Goal: Check status

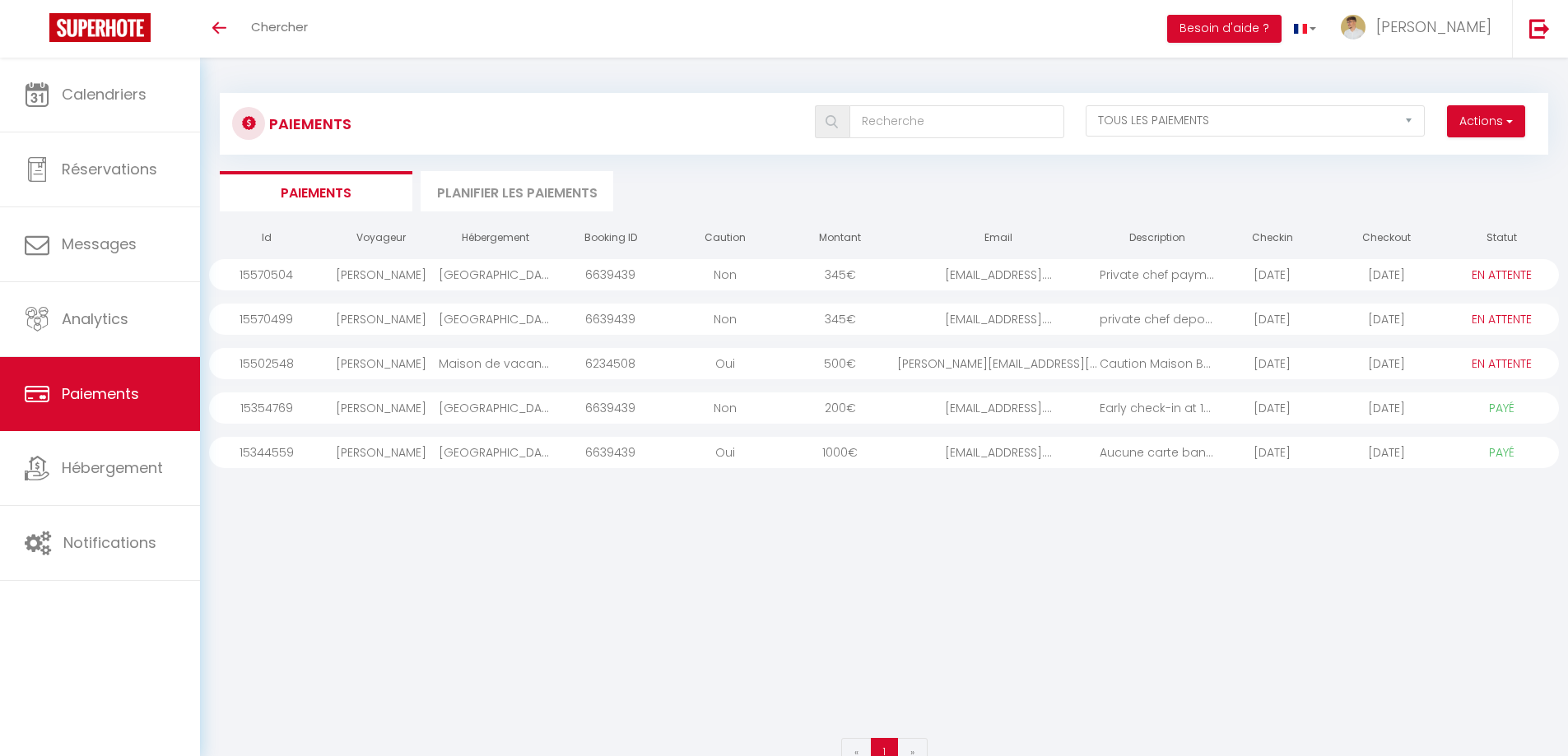
select select "2"
select select "0"
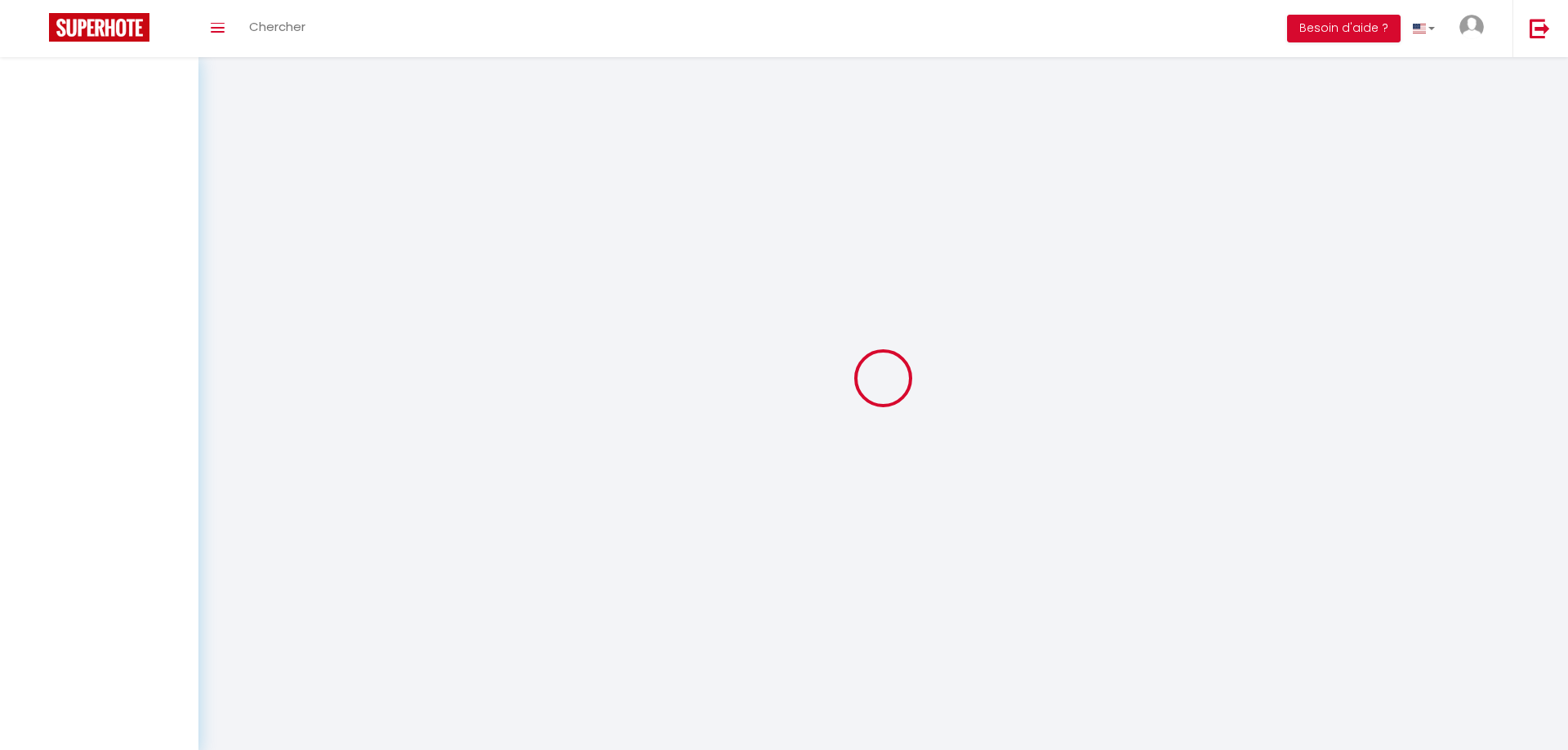
select select "2"
select select "0"
